Goal: Task Accomplishment & Management: Complete application form

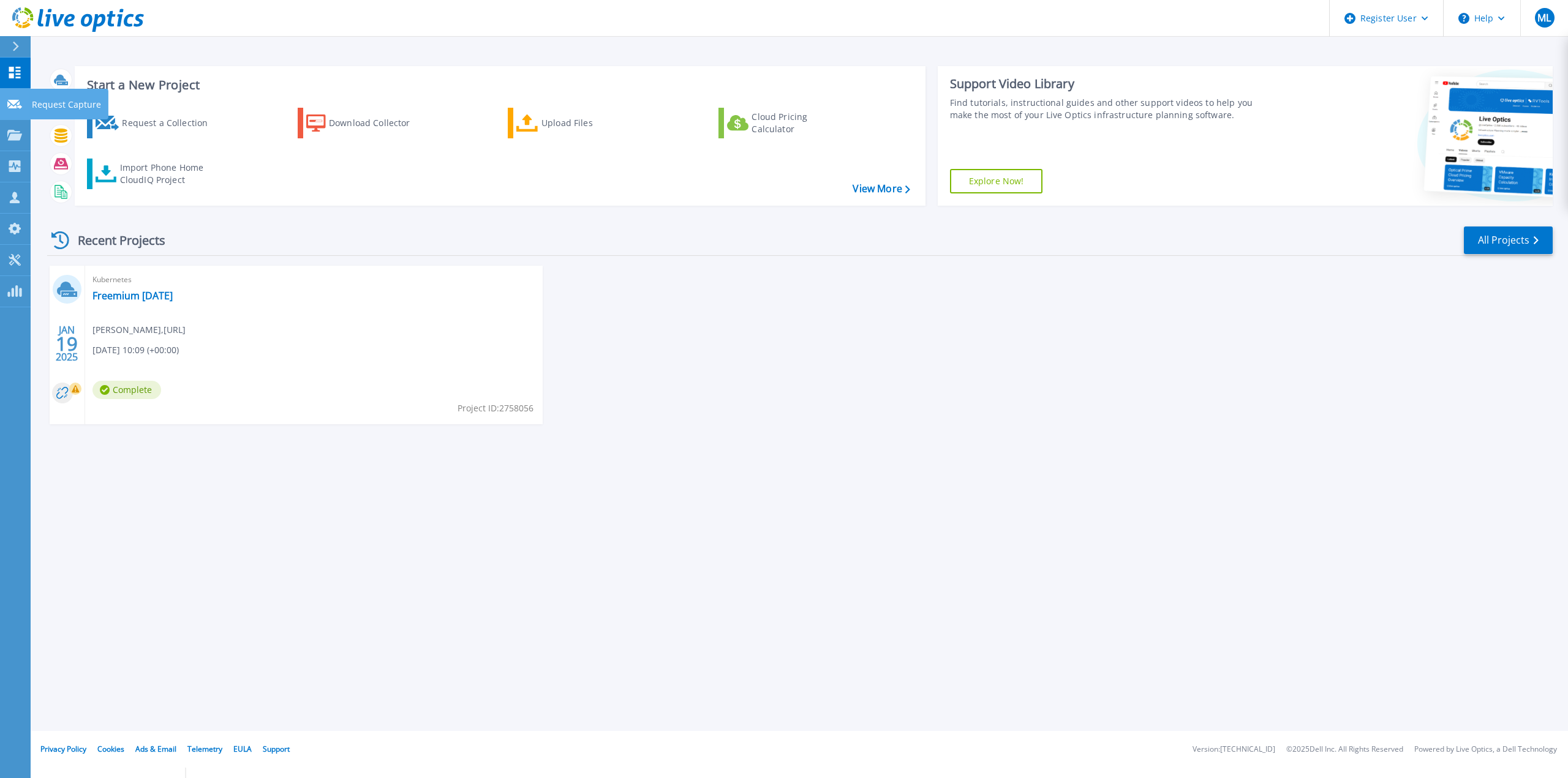
click at [11, 102] on icon at bounding box center [14, 104] width 15 height 9
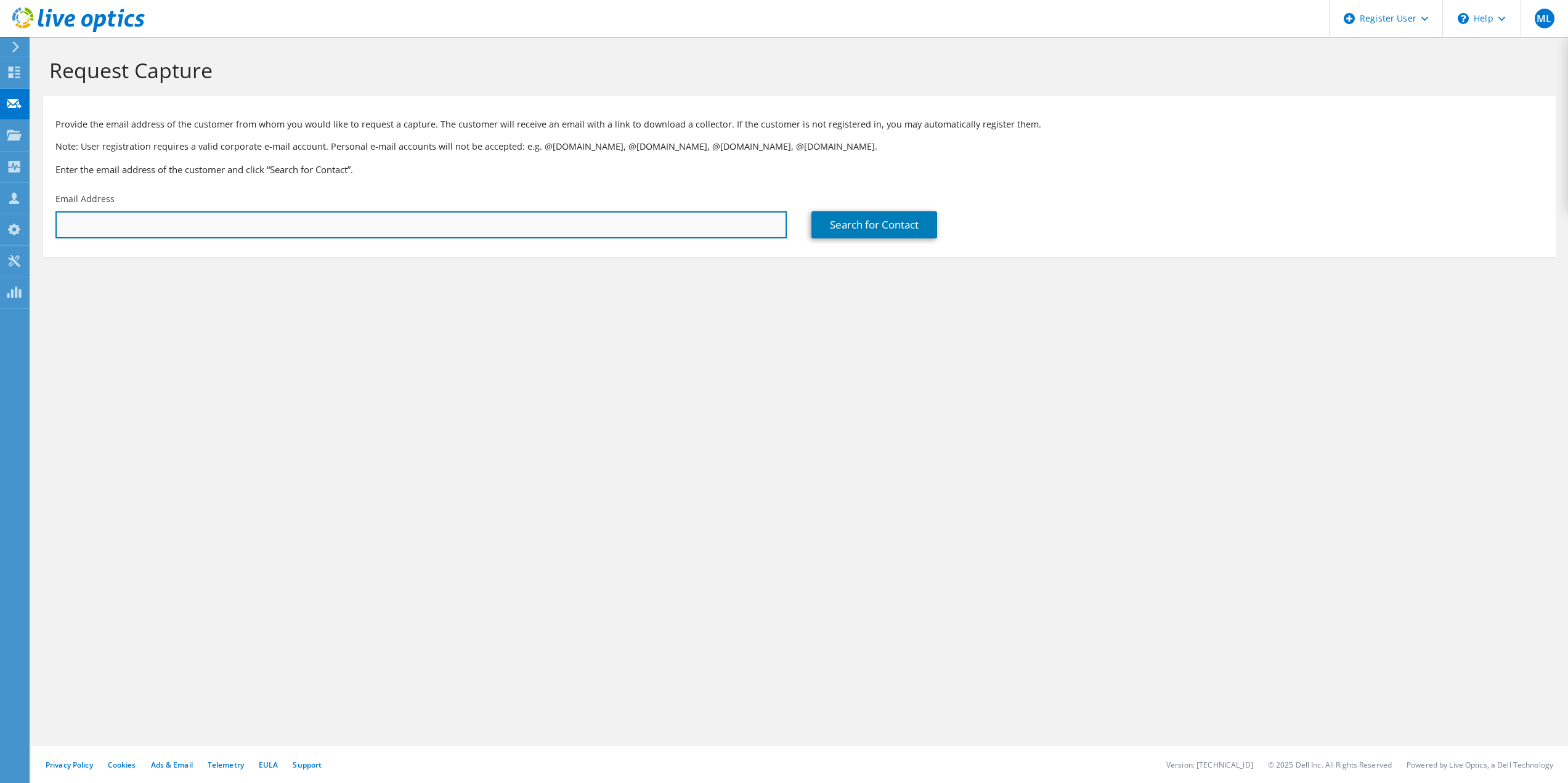
click at [206, 227] on input "text" at bounding box center [421, 225] width 732 height 27
paste input "[EMAIL_ADDRESS][DOMAIN_NAME]"
type input "shutchins@heartflow.com"
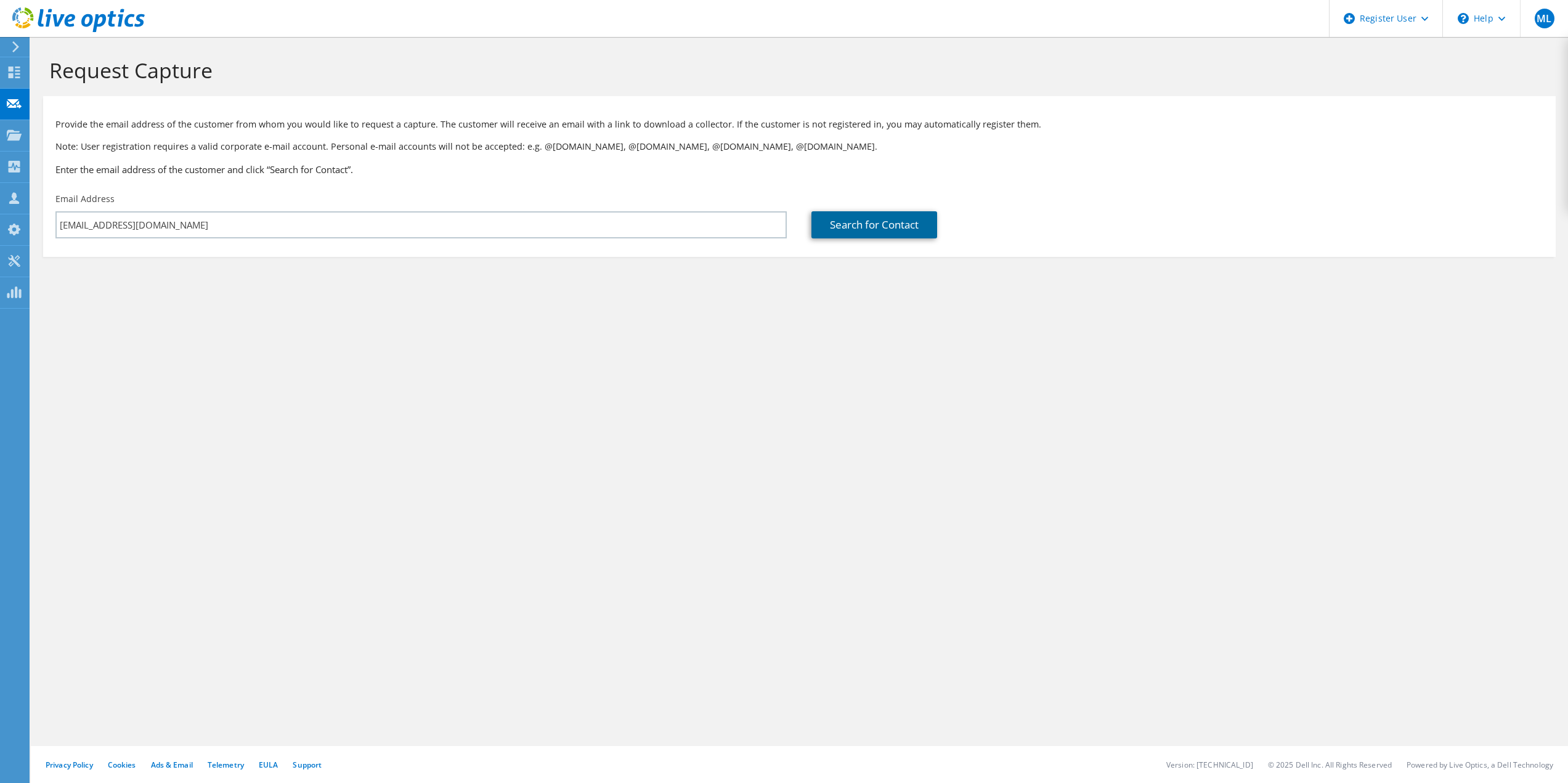
click at [888, 233] on link "Search for Contact" at bounding box center [874, 225] width 126 height 27
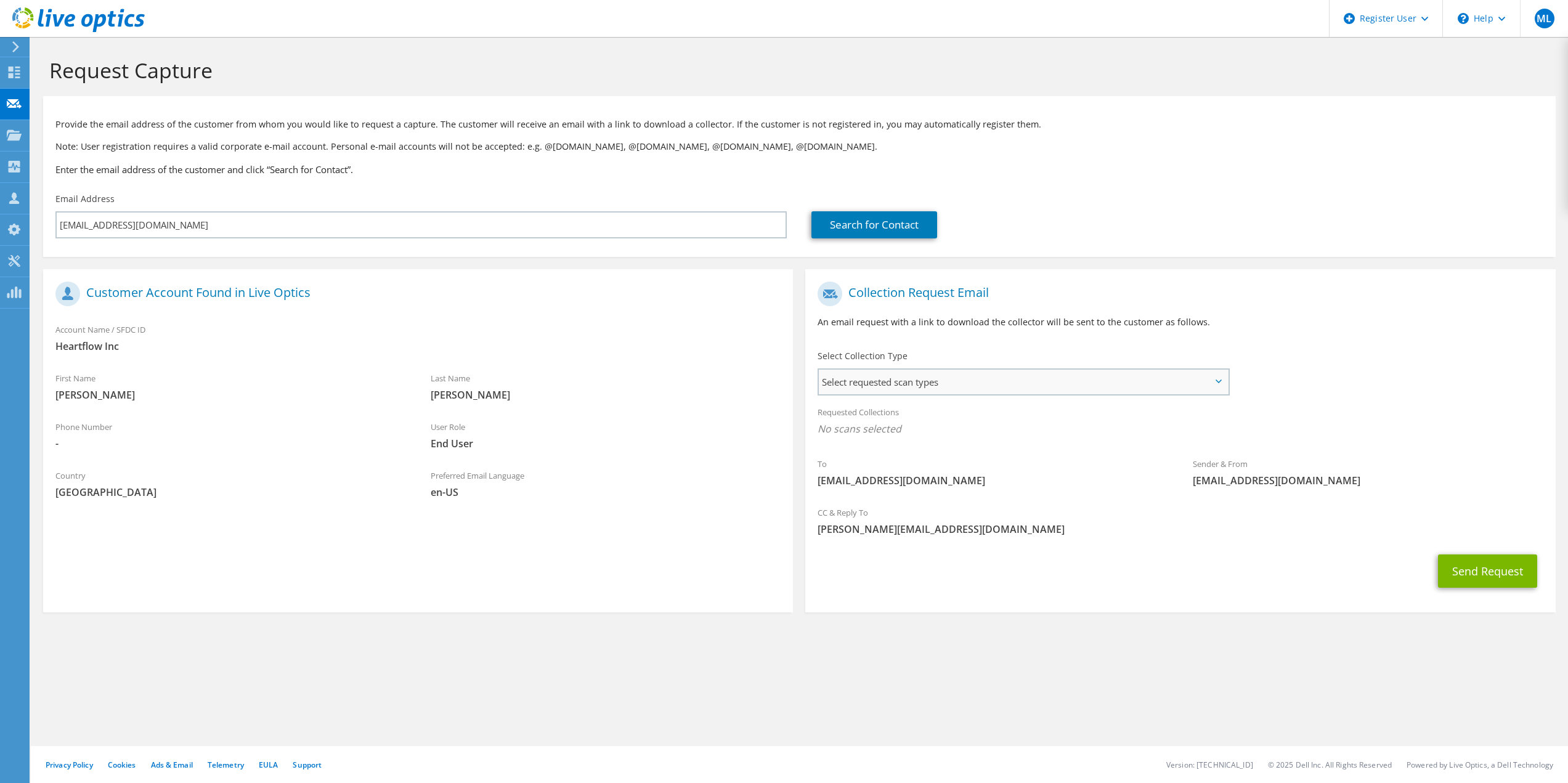
click at [946, 374] on span "Select requested scan types" at bounding box center [1023, 382] width 409 height 25
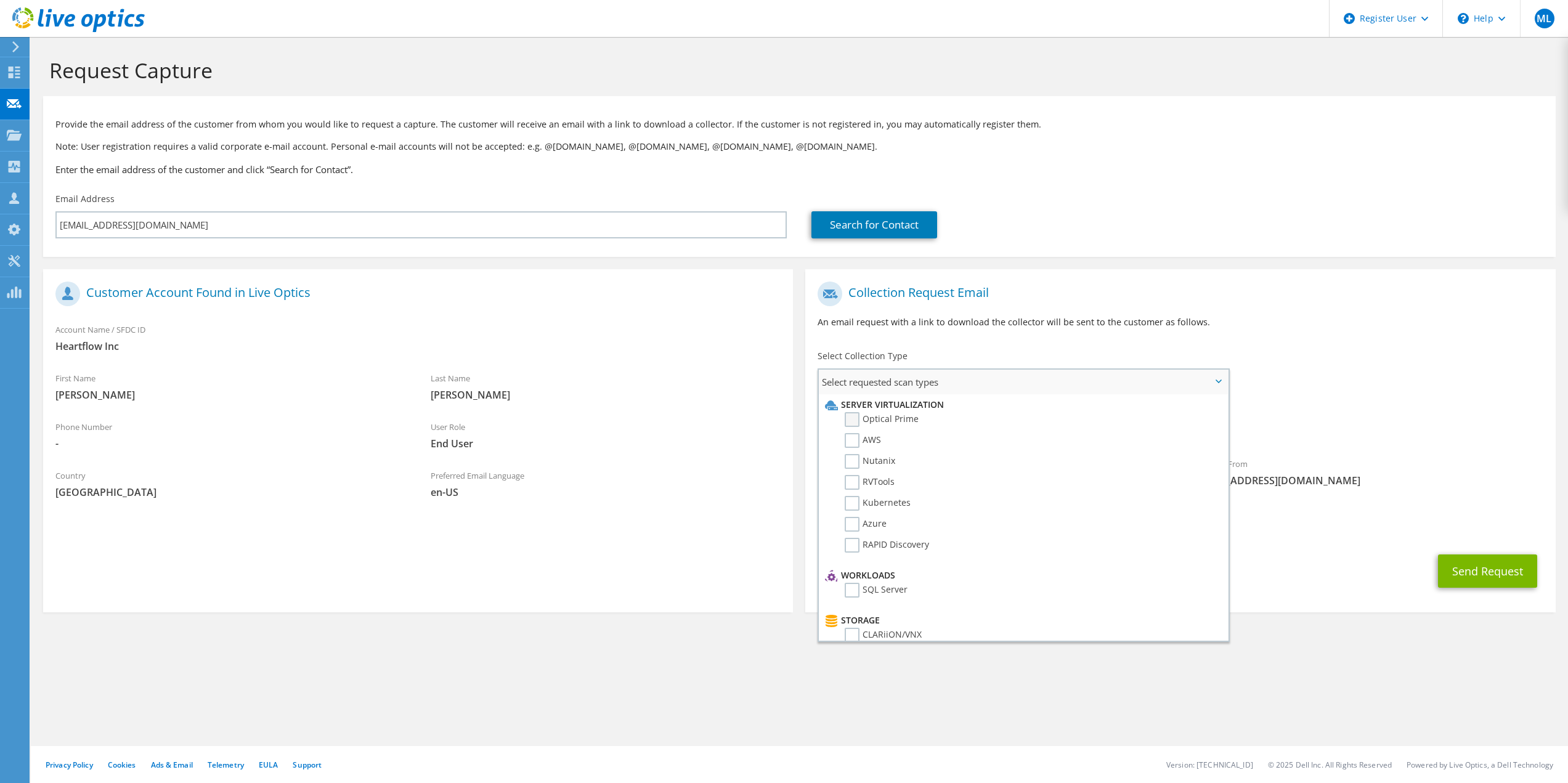
click at [855, 417] on label "Optical Prime" at bounding box center [882, 419] width 74 height 15
click at [0, 0] on input "Optical Prime" at bounding box center [0, 0] width 0 height 0
click at [745, 421] on div "User Role End User" at bounding box center [606, 435] width 375 height 42
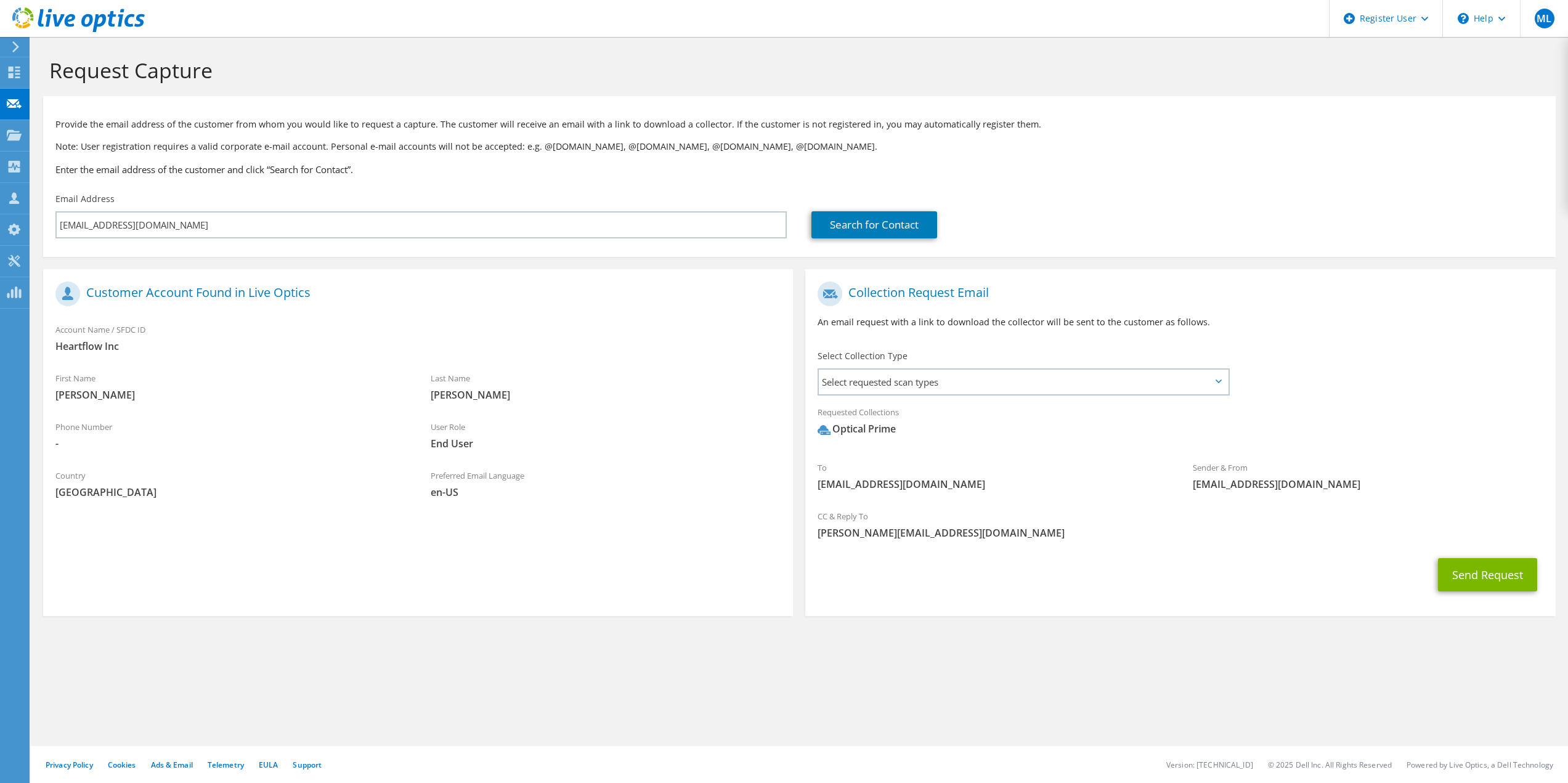
click at [915, 599] on section "Collection Request Email An email request with a link to download the collector…" at bounding box center [1180, 443] width 750 height 347
click at [883, 213] on link "Search for Contact" at bounding box center [874, 225] width 126 height 27
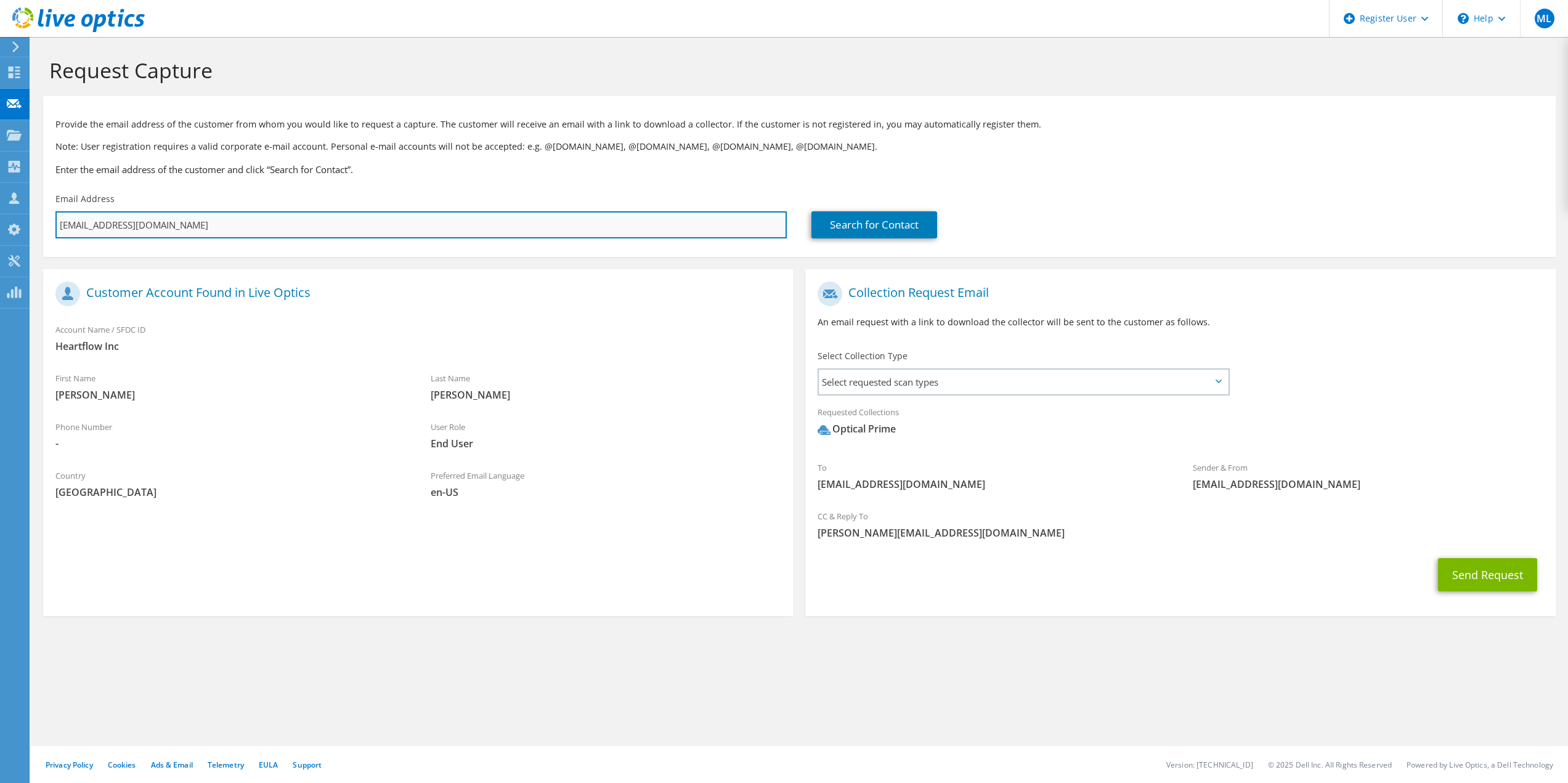
click at [719, 224] on input "shutchins@heartflow.com" at bounding box center [421, 225] width 732 height 27
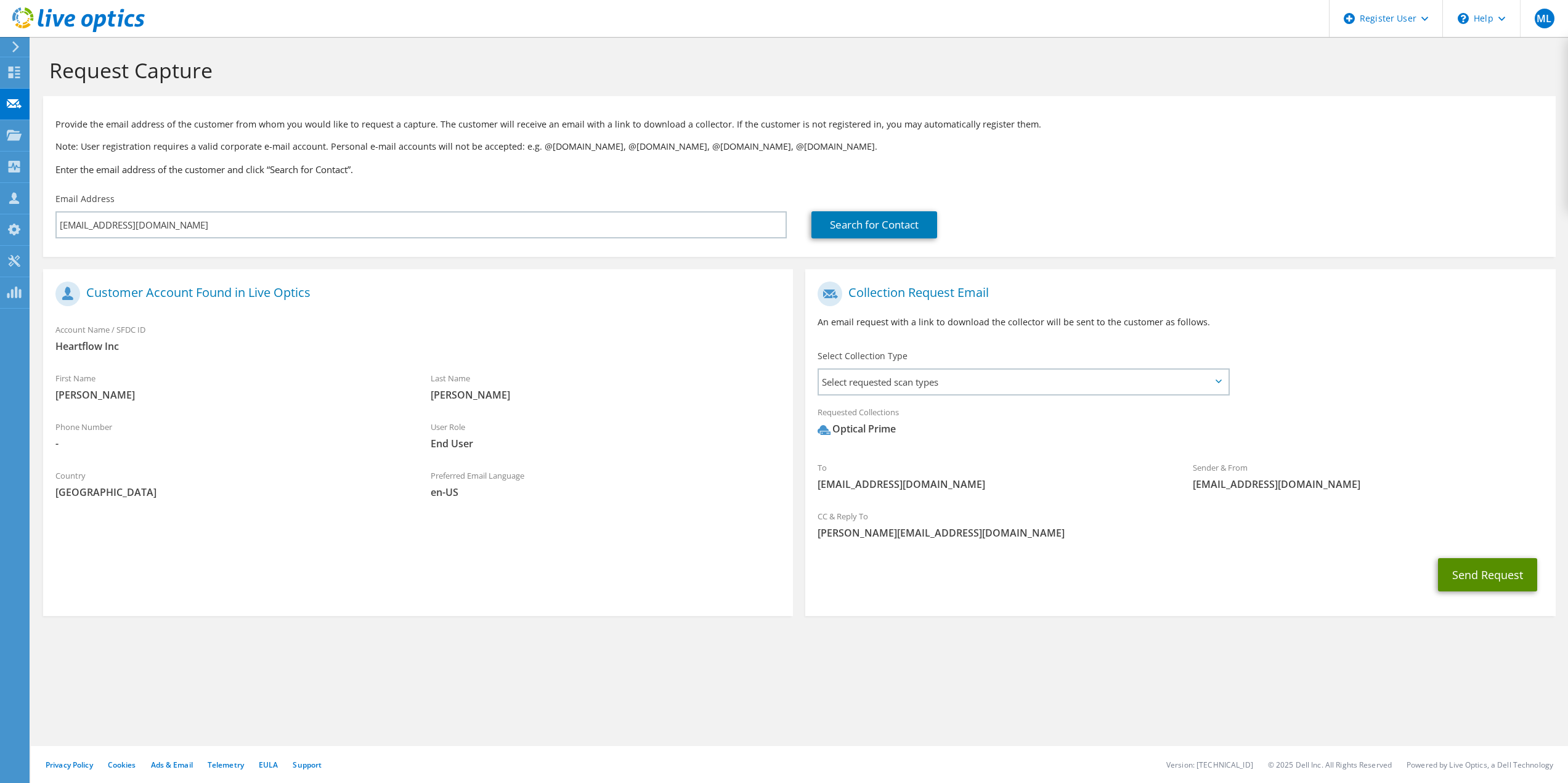
click at [1465, 574] on button "Send Request" at bounding box center [1487, 575] width 99 height 33
